Goal: Task Accomplishment & Management: Manage account settings

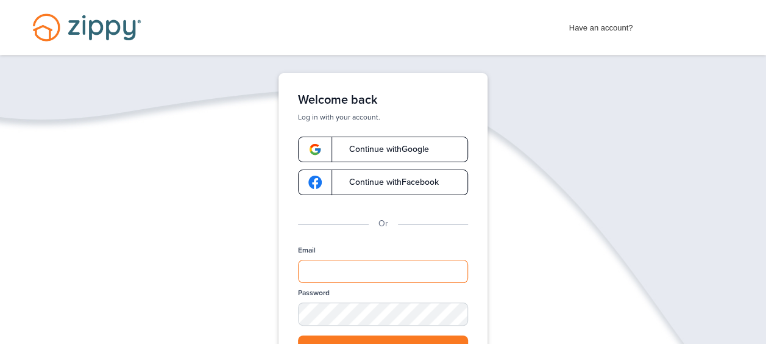
click at [313, 269] on input "Email" at bounding box center [383, 271] width 170 height 23
drag, startPoint x: 345, startPoint y: 272, endPoint x: 285, endPoint y: 271, distance: 59.8
click at [285, 271] on div "Welcome back Log in with your account. Continue with Google Continue with Faceb…" at bounding box center [383, 242] width 209 height 339
type input "**********"
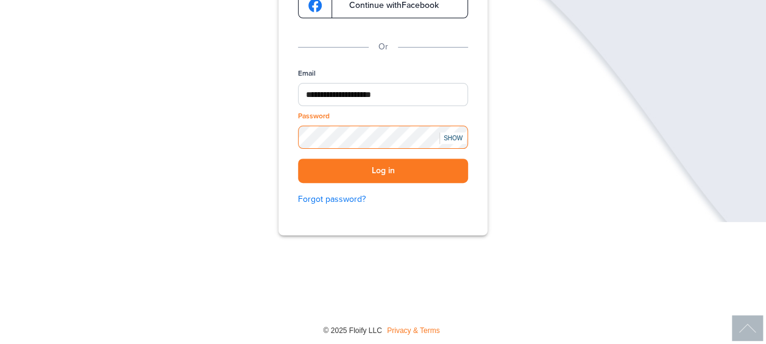
scroll to position [179, 0]
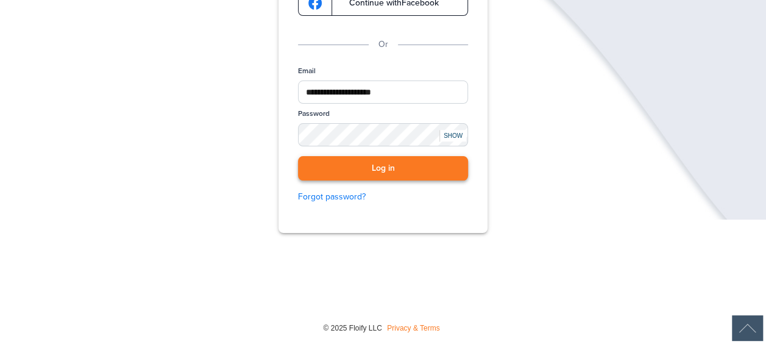
click at [333, 166] on button "Log in" at bounding box center [383, 168] width 170 height 25
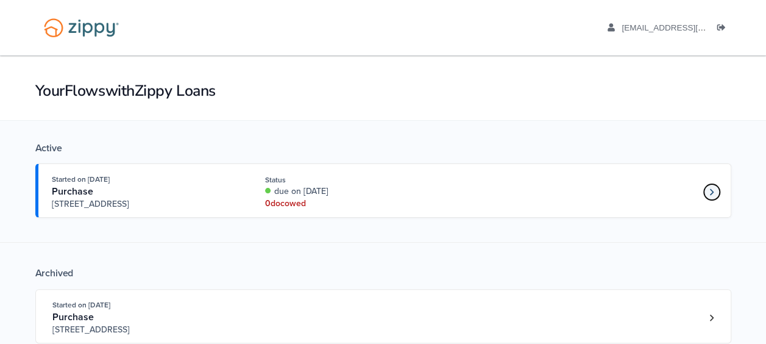
click at [706, 191] on link "Loan number 4231650" at bounding box center [712, 192] width 18 height 18
